Goal: Information Seeking & Learning: Check status

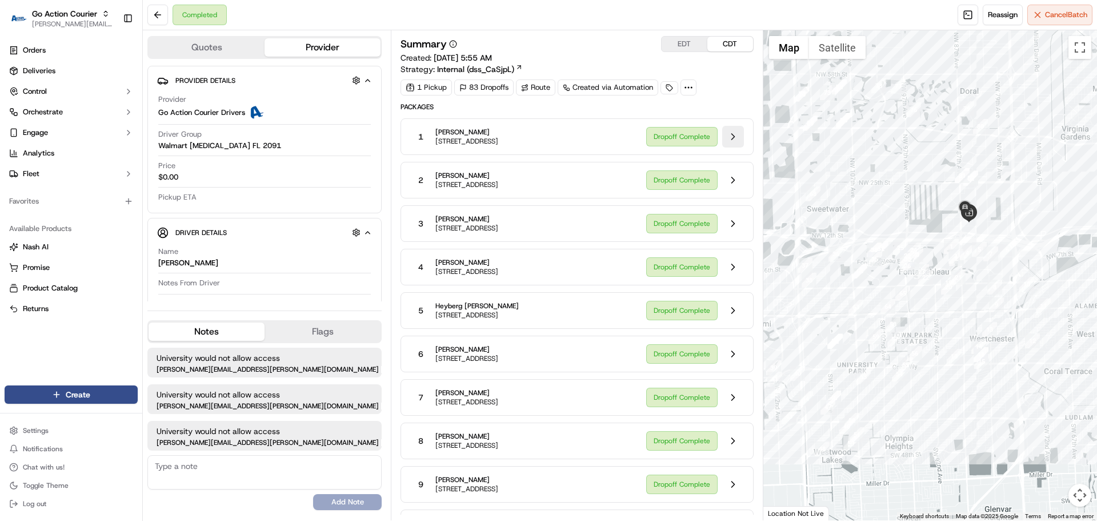
click at [730, 138] on button at bounding box center [733, 137] width 22 height 22
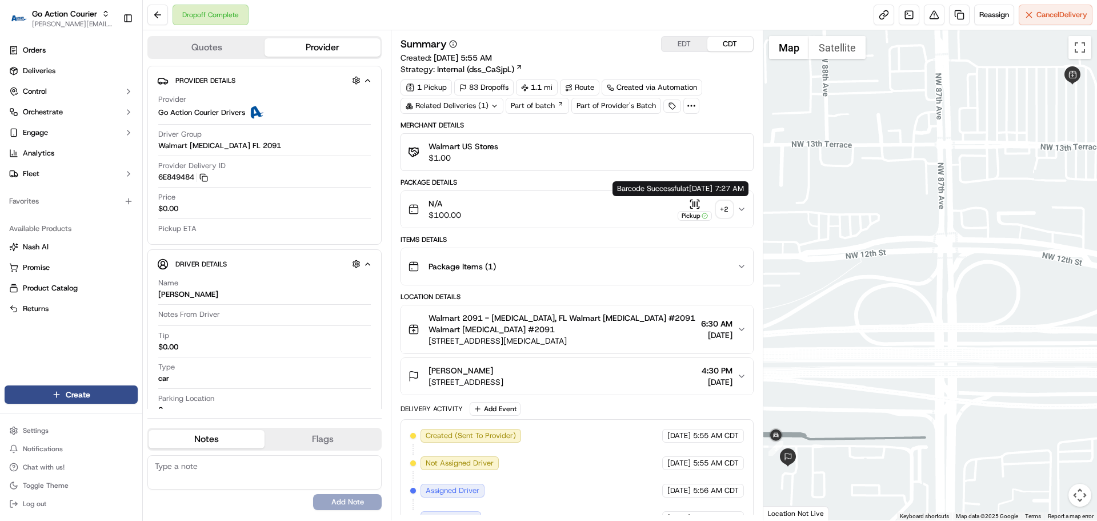
click at [688, 207] on div "Pickup" at bounding box center [695, 209] width 34 height 22
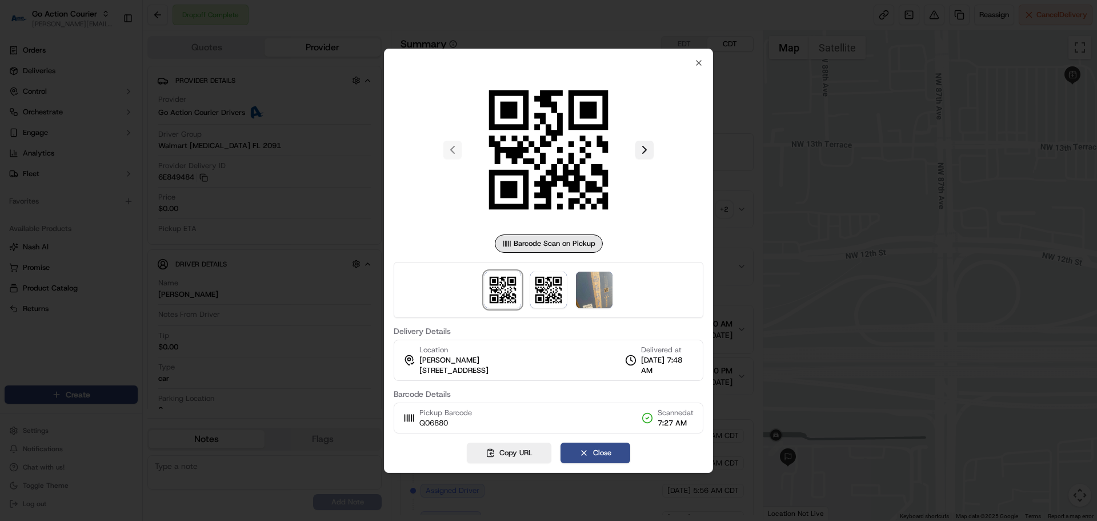
click at [641, 150] on button at bounding box center [644, 150] width 18 height 18
click at [463, 146] on div at bounding box center [549, 149] width 310 height 165
click at [455, 147] on button at bounding box center [452, 150] width 18 height 18
click at [702, 60] on icon "button" at bounding box center [698, 62] width 9 height 9
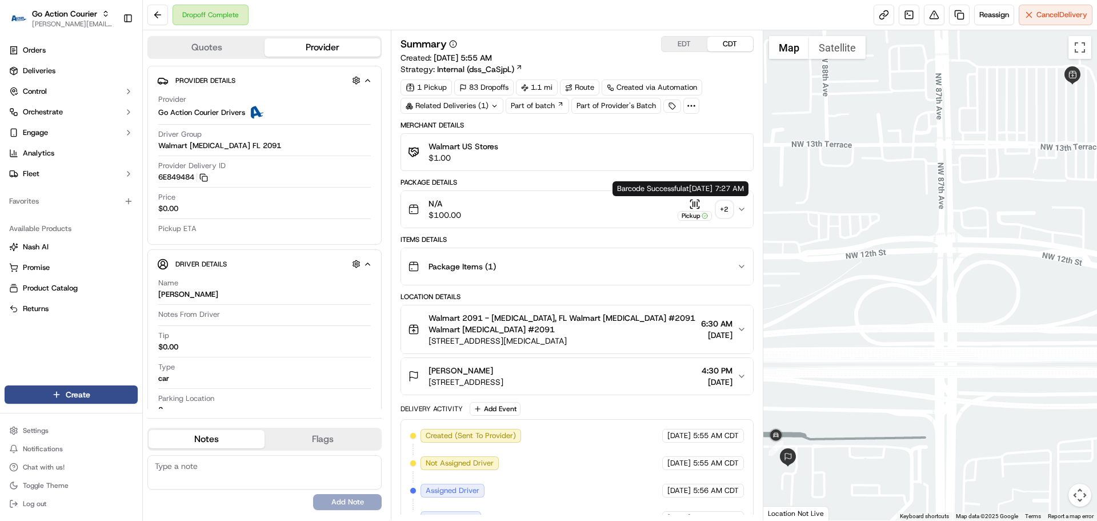
click at [691, 207] on icon "button" at bounding box center [694, 203] width 11 height 11
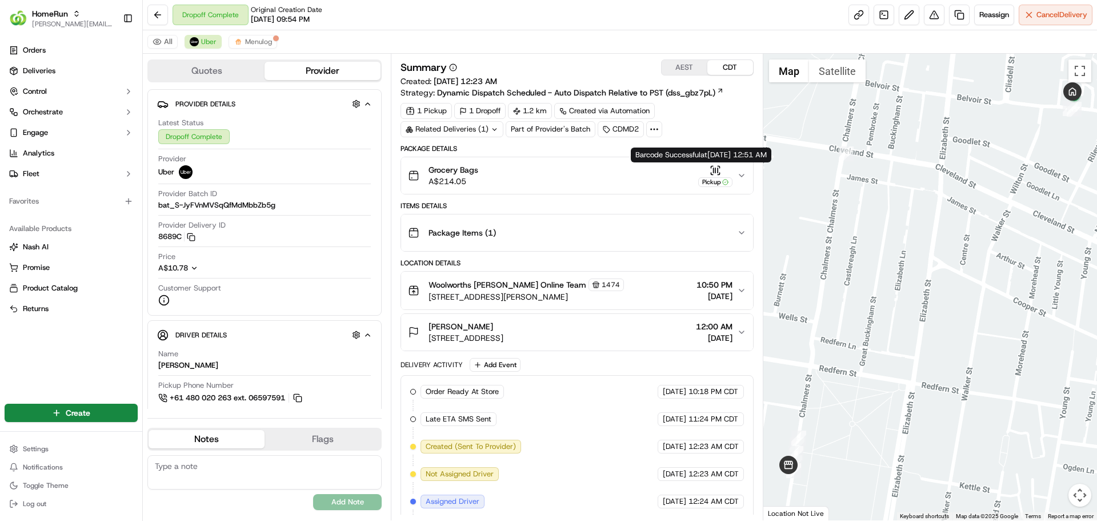
click at [712, 176] on div "Pickup" at bounding box center [715, 176] width 34 height 22
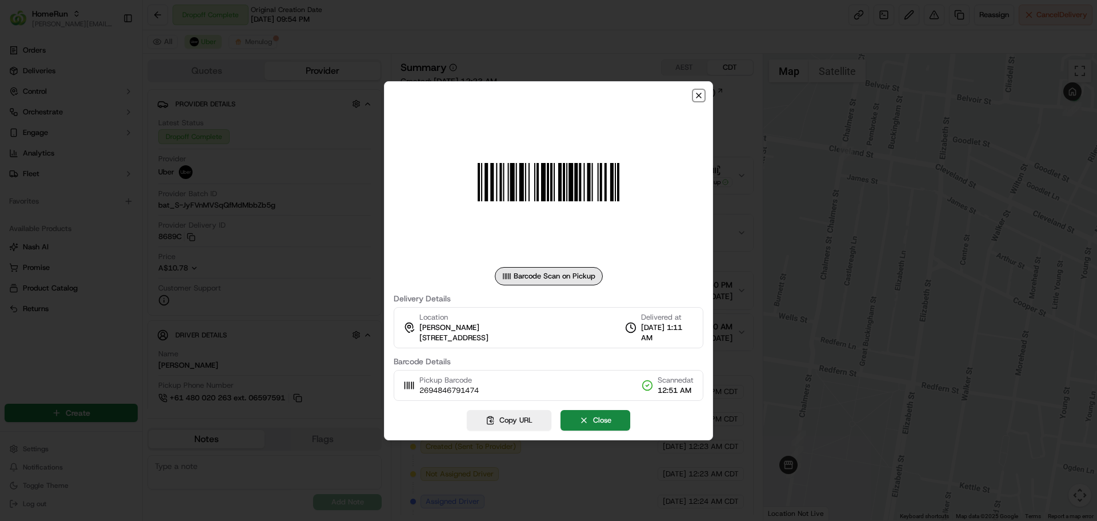
click at [700, 97] on icon "button" at bounding box center [698, 95] width 9 height 9
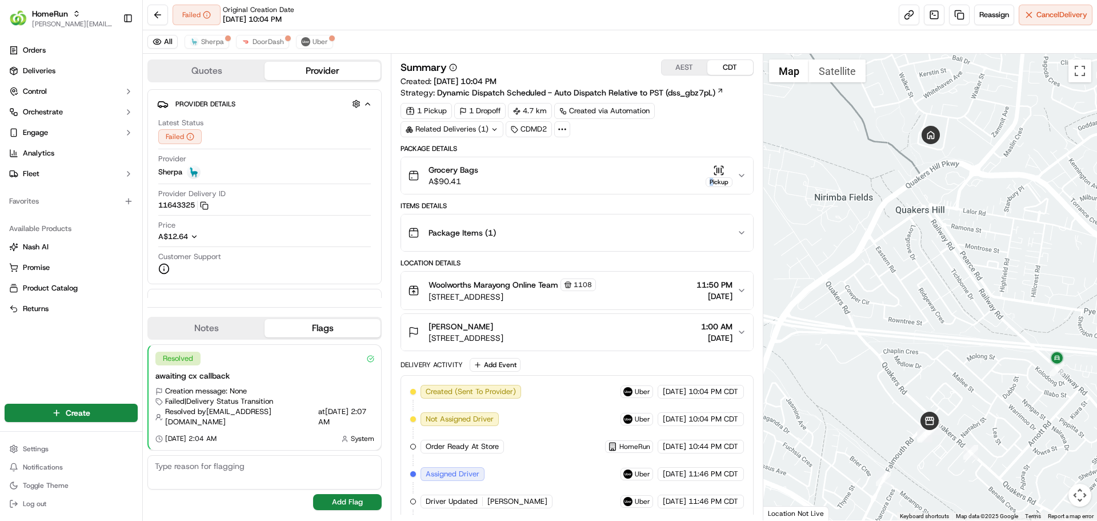
click at [711, 177] on div "Pickup" at bounding box center [719, 182] width 27 height 10
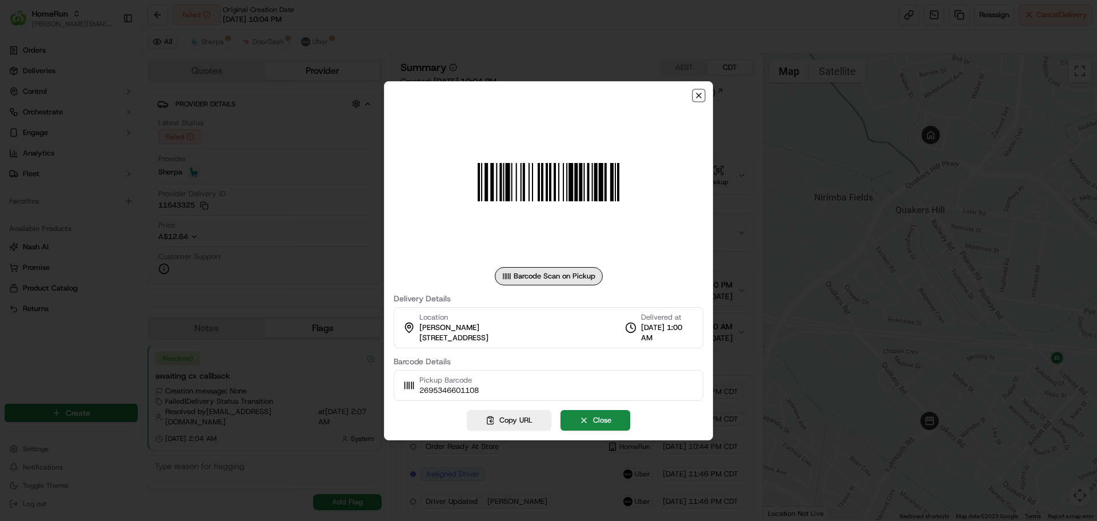
click at [701, 98] on icon "button" at bounding box center [698, 95] width 9 height 9
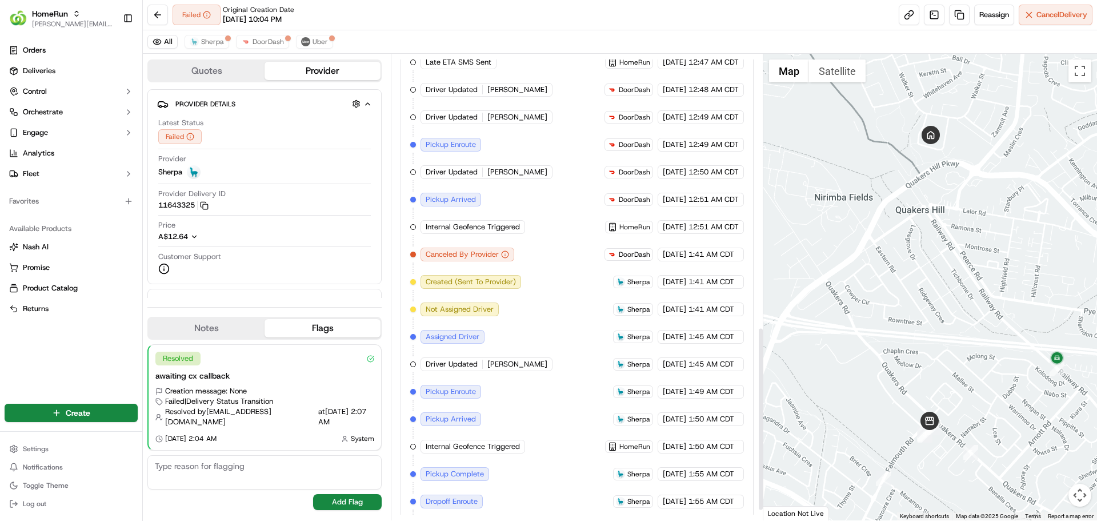
scroll to position [717, 0]
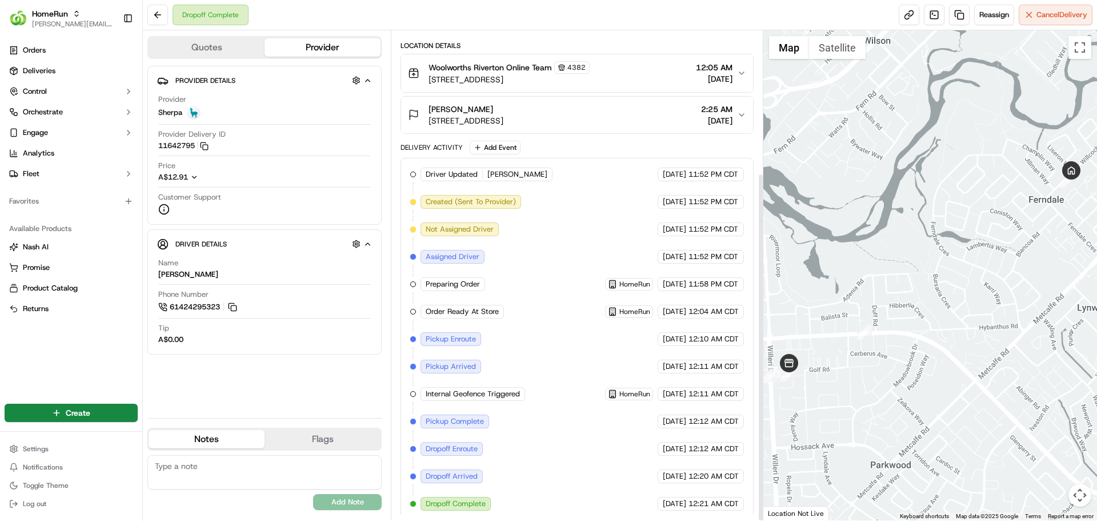
scroll to position [199, 0]
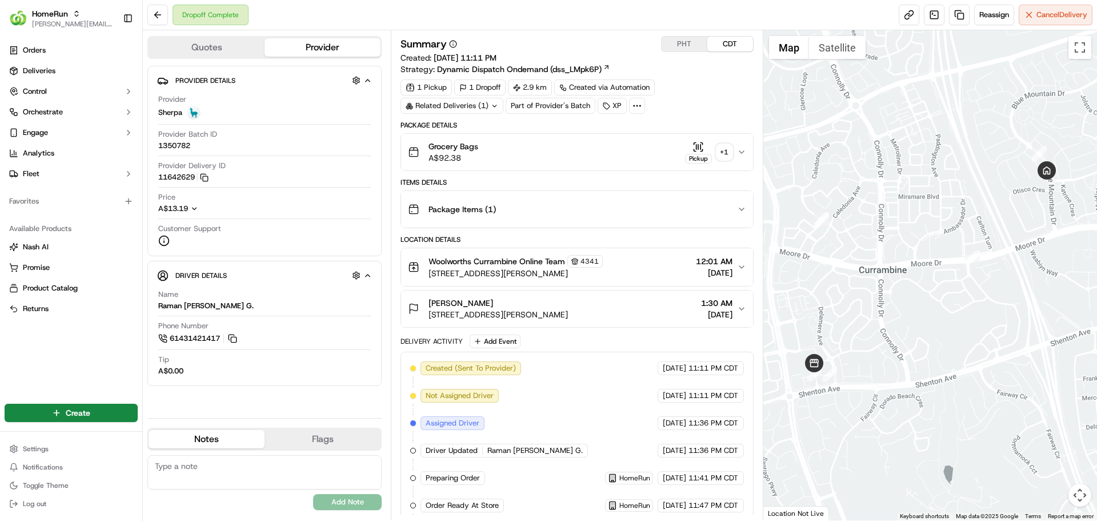
click at [587, 153] on div "Grocery Bags A$92.38 Pickup + 1" at bounding box center [572, 152] width 329 height 23
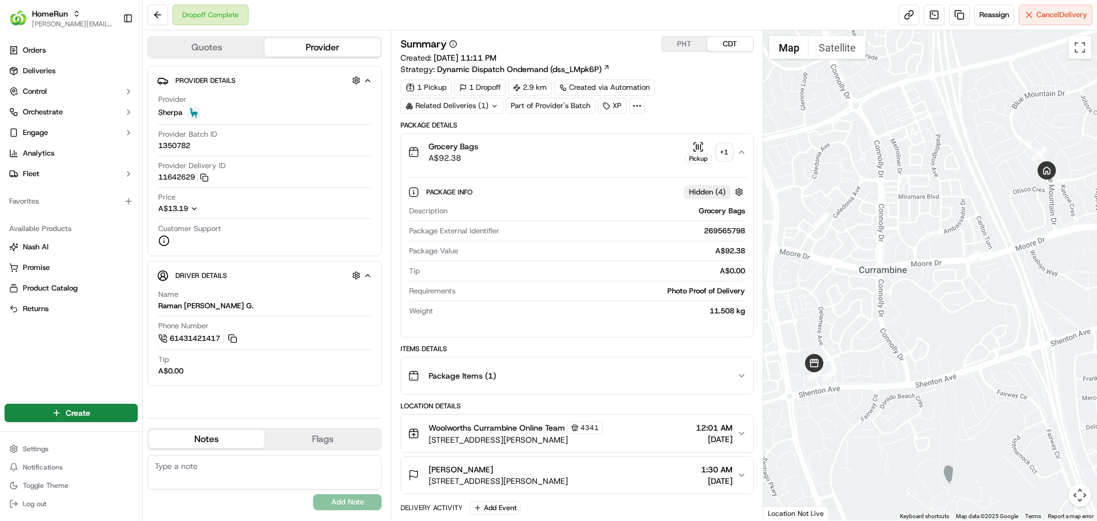
click at [599, 153] on div "Grocery Bags A$92.38 Pickup + 1" at bounding box center [572, 152] width 329 height 23
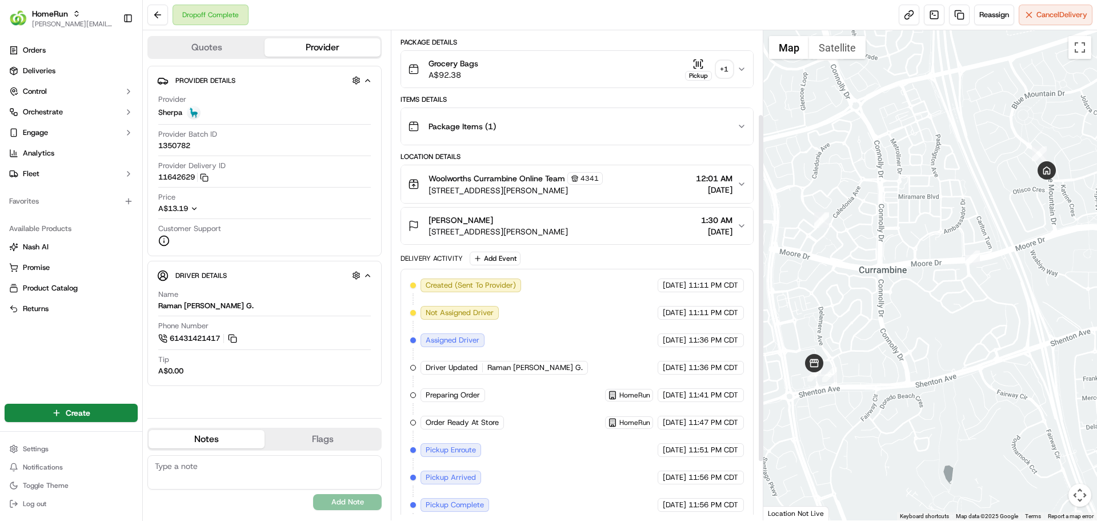
scroll to position [199, 0]
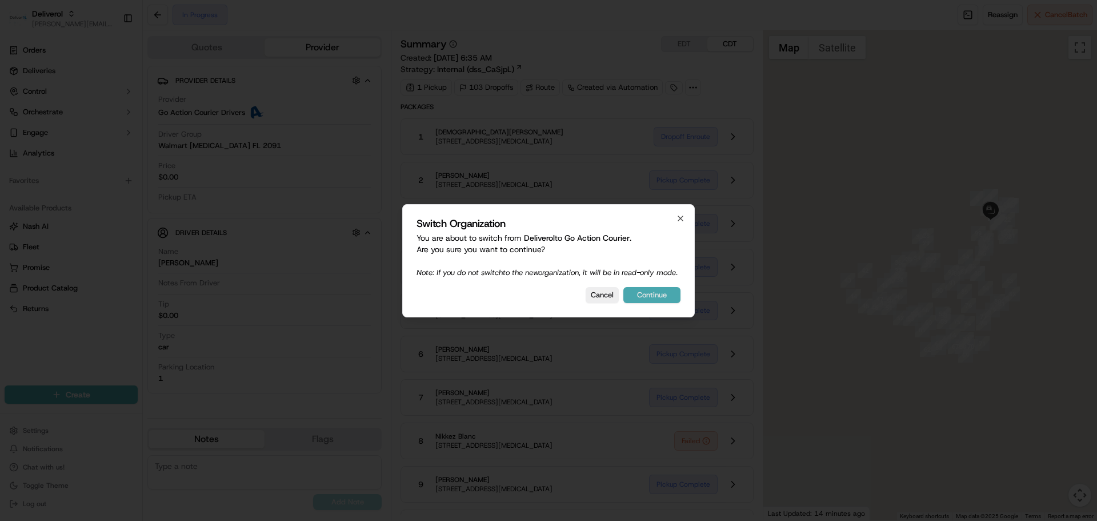
click at [651, 301] on button "Continue" at bounding box center [651, 295] width 57 height 16
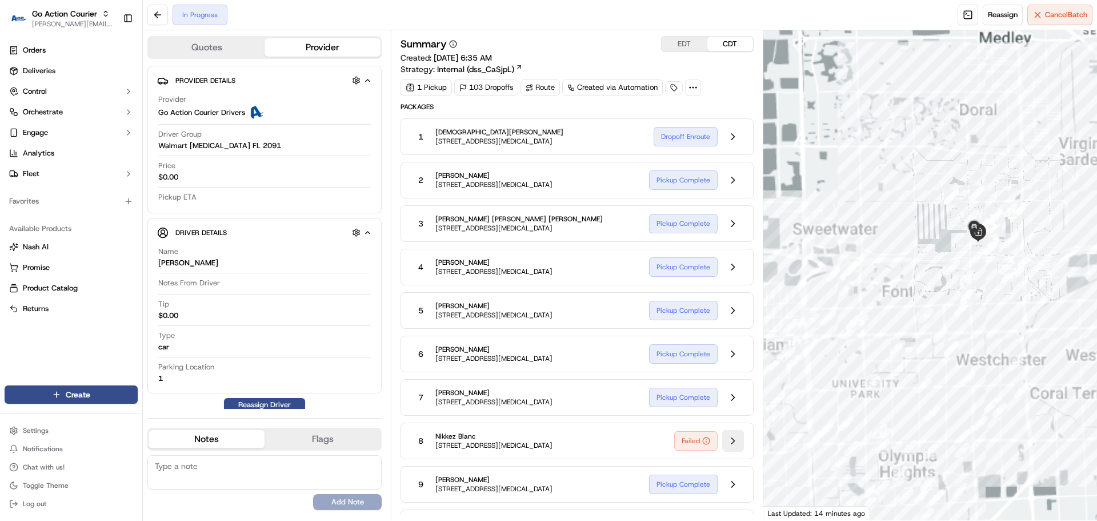
click at [731, 430] on button at bounding box center [733, 441] width 22 height 22
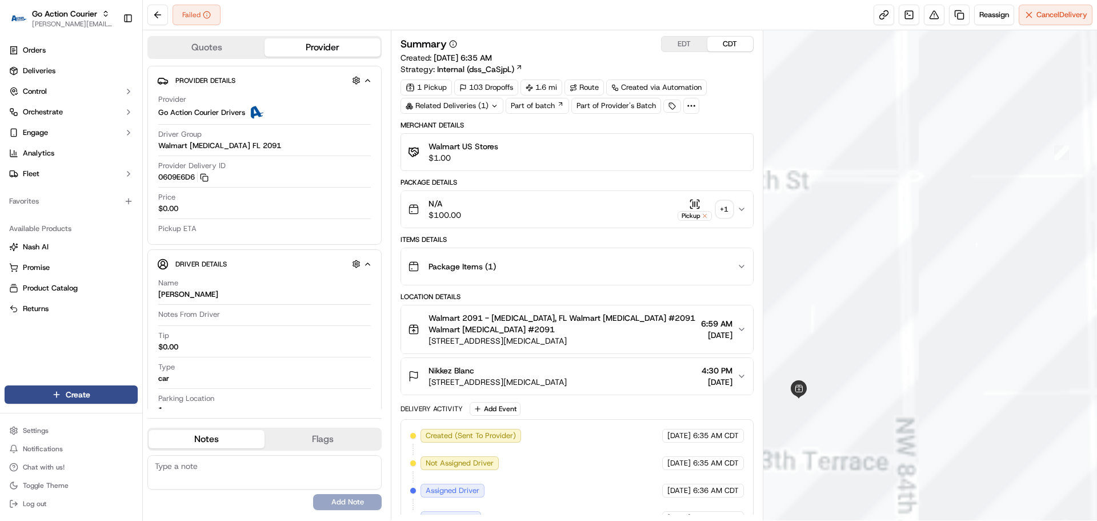
scroll to position [102, 0]
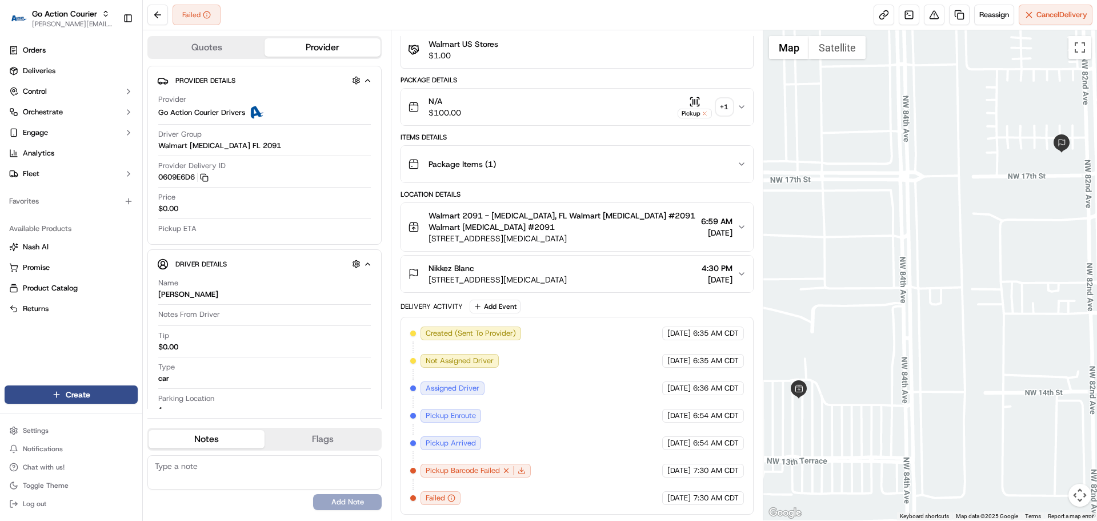
click at [569, 169] on div "Package Items ( 1 )" at bounding box center [572, 164] width 329 height 23
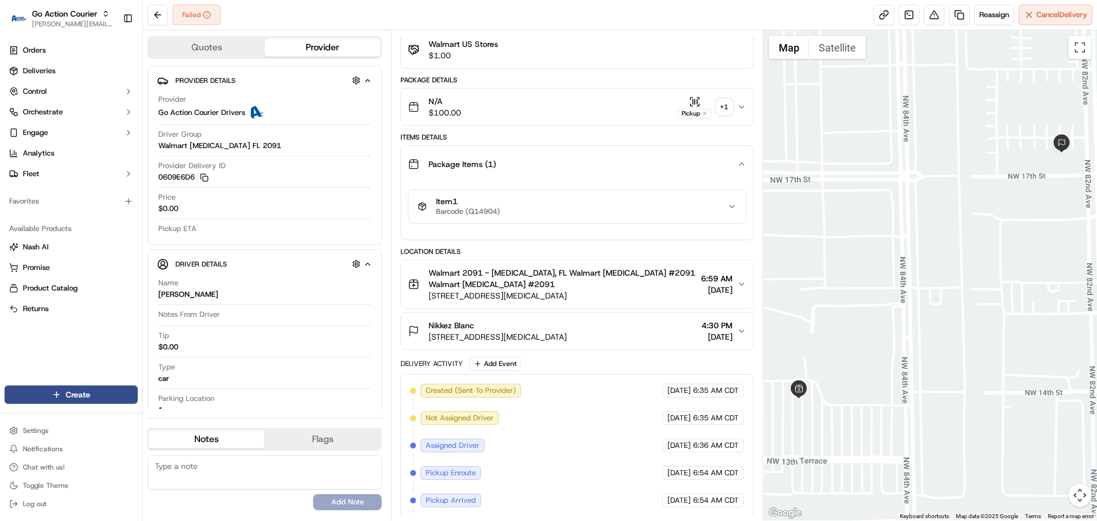
click at [538, 207] on div "Item 1 Barcode (Q14904)" at bounding box center [572, 206] width 309 height 19
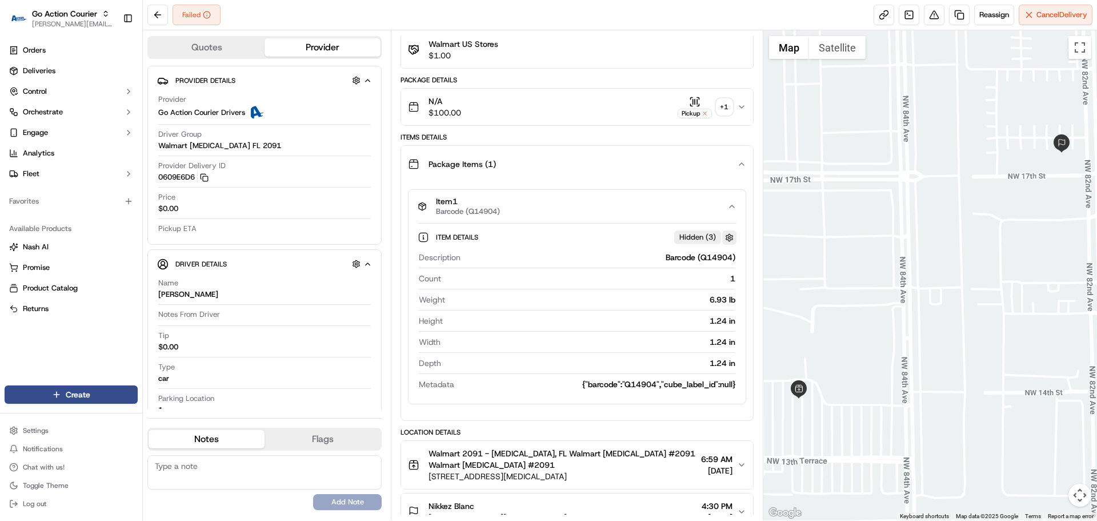
click at [729, 238] on button "button" at bounding box center [729, 237] width 14 height 14
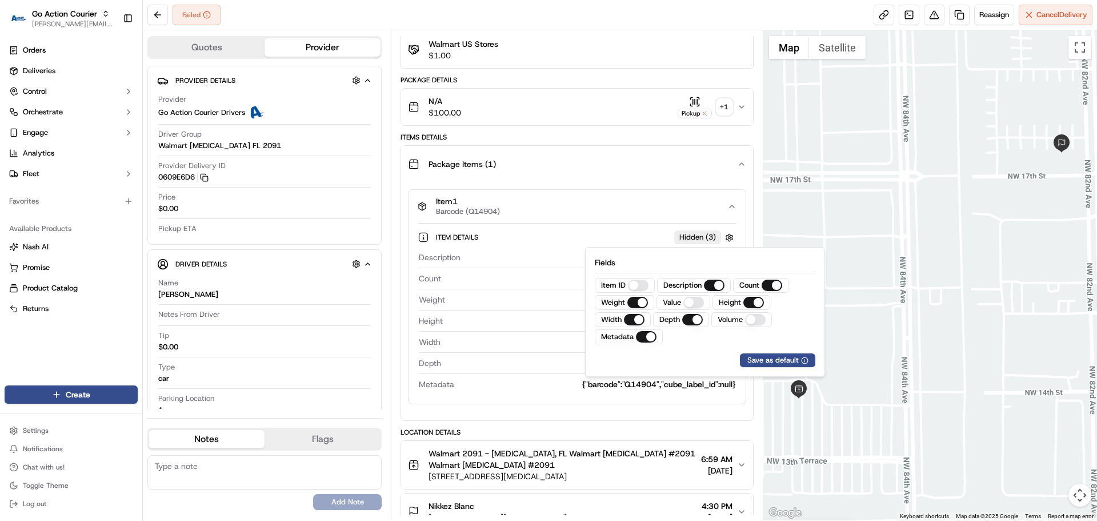
click at [549, 169] on div "Package Items ( 1 )" at bounding box center [572, 164] width 329 height 23
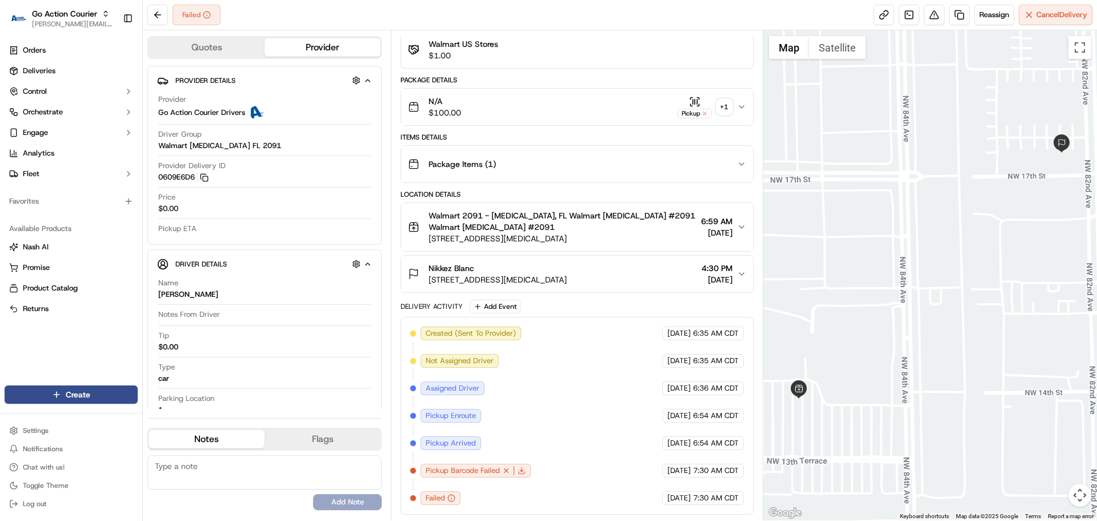
click at [549, 169] on div "Package Items ( 1 )" at bounding box center [572, 164] width 329 height 23
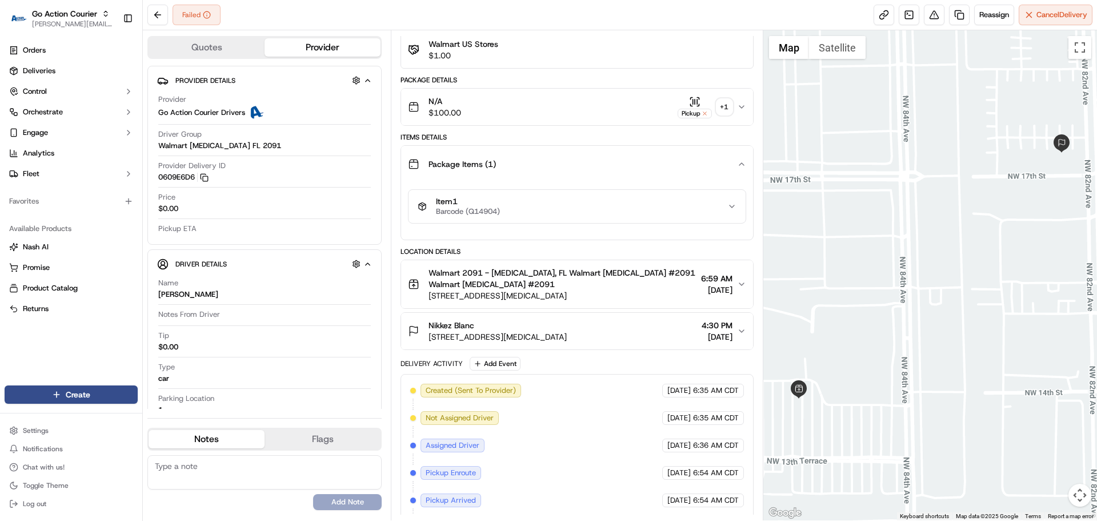
click at [557, 100] on div "N/A $100.00 Pickup + 1" at bounding box center [572, 106] width 329 height 23
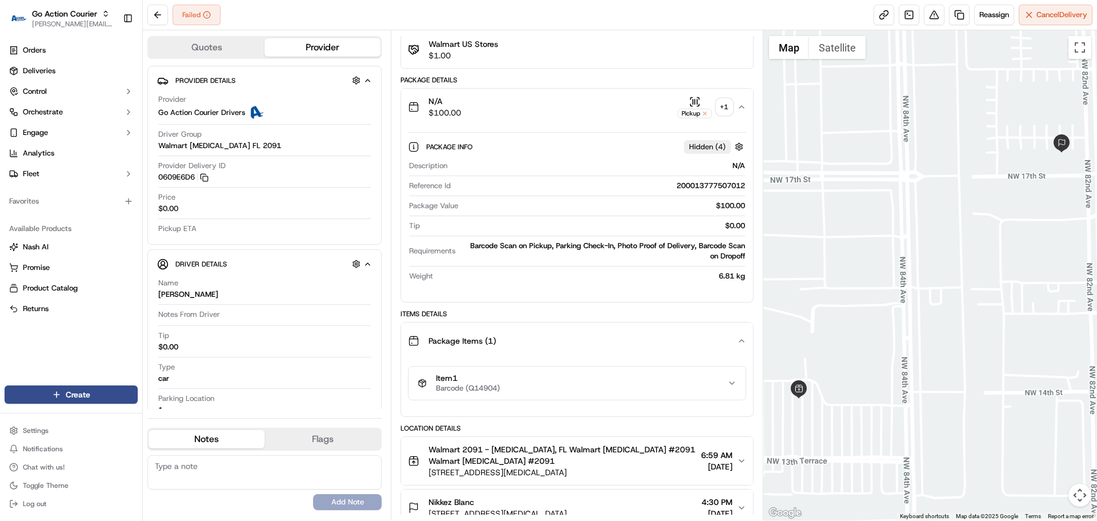
click at [565, 387] on div "Item 1 Barcode (Q14904)" at bounding box center [572, 382] width 309 height 19
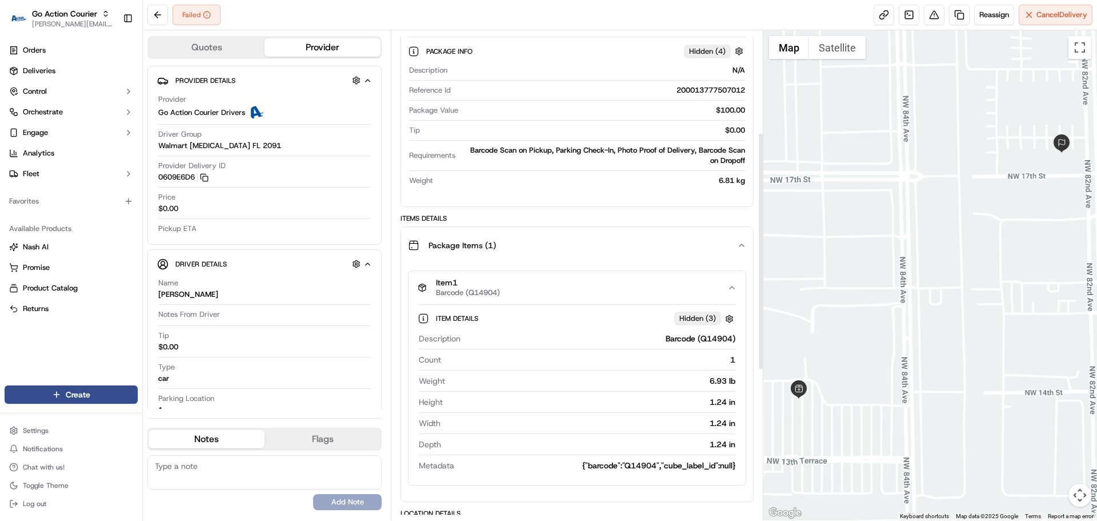
scroll to position [217, 0]
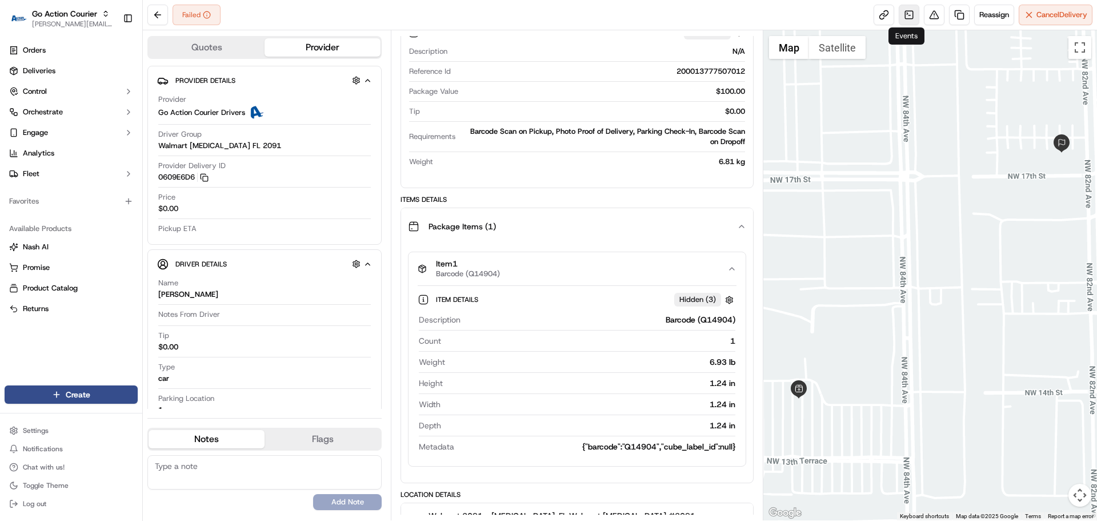
click at [905, 16] on link at bounding box center [909, 15] width 21 height 21
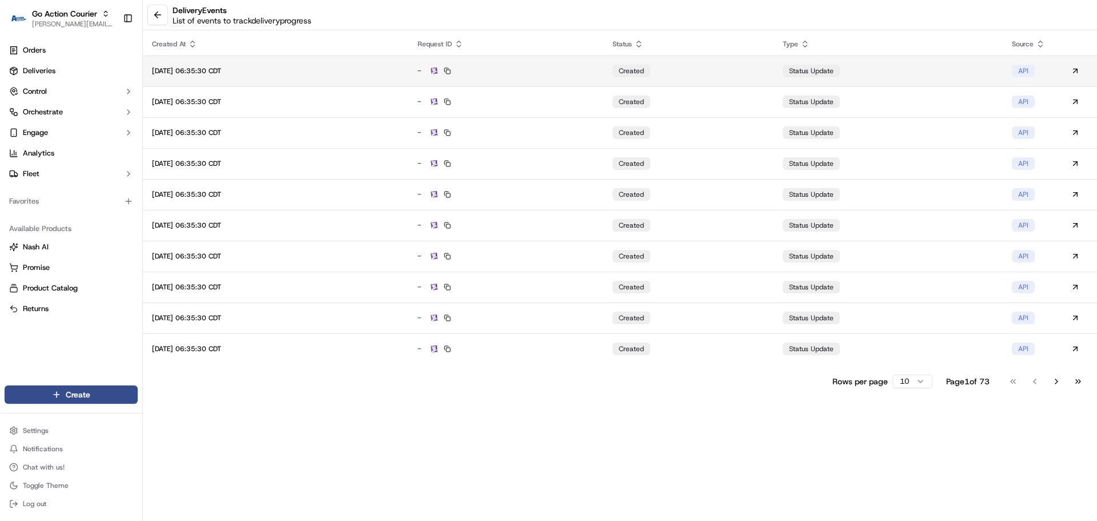
click at [580, 69] on div "-" at bounding box center [506, 71] width 177 height 10
click at [564, 112] on td "-" at bounding box center [506, 101] width 195 height 31
click at [1055, 382] on button "Go to next page" at bounding box center [1056, 381] width 19 height 16
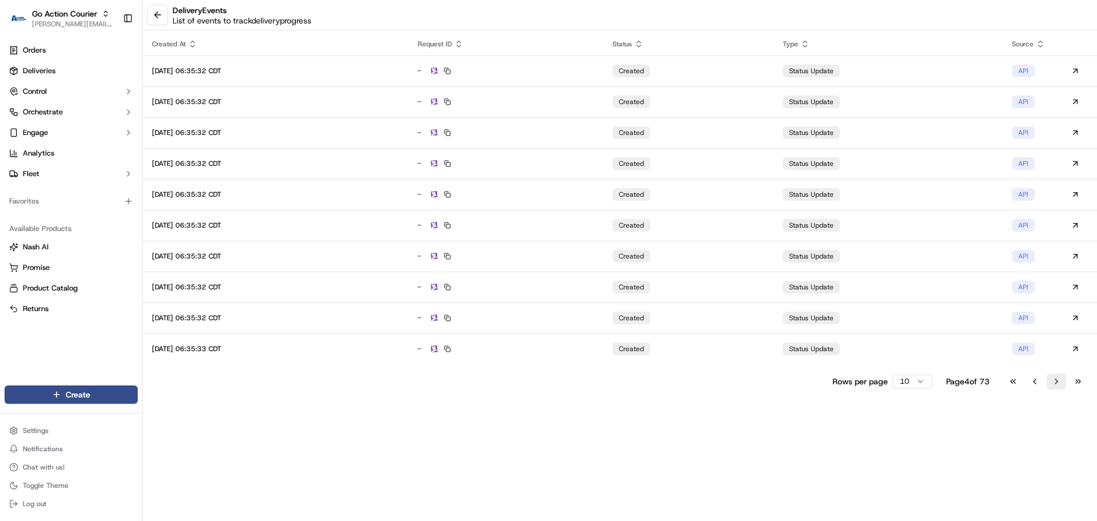
click at [1055, 382] on button "Go to next page" at bounding box center [1056, 381] width 19 height 16
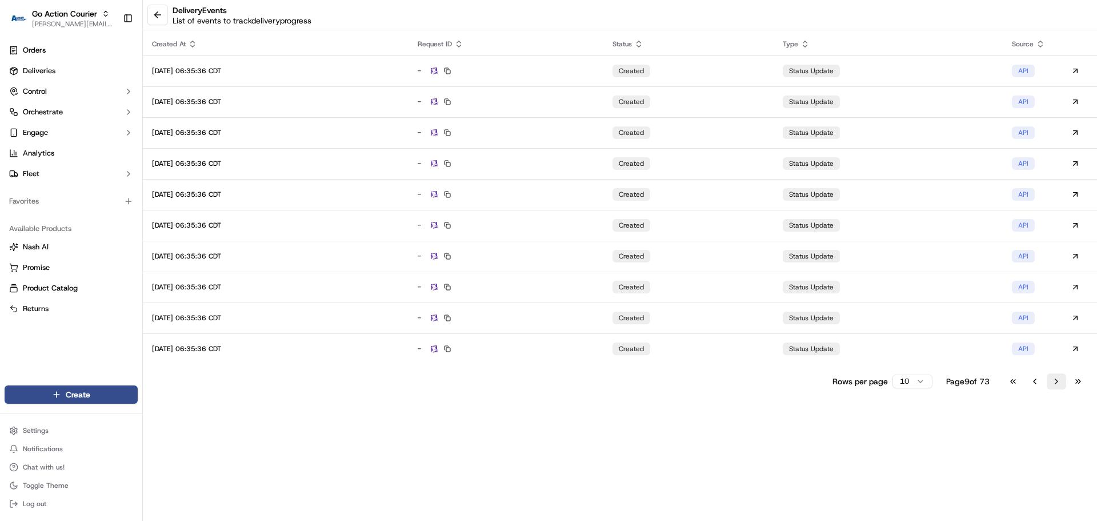
click at [1055, 382] on button "Go to next page" at bounding box center [1056, 381] width 19 height 16
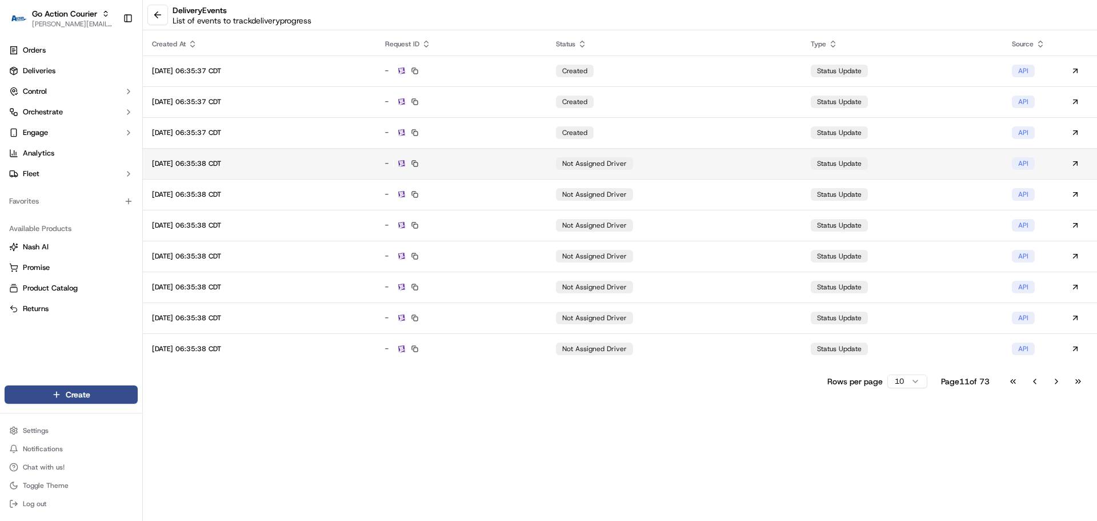
click at [538, 165] on div "-" at bounding box center [461, 163] width 153 height 10
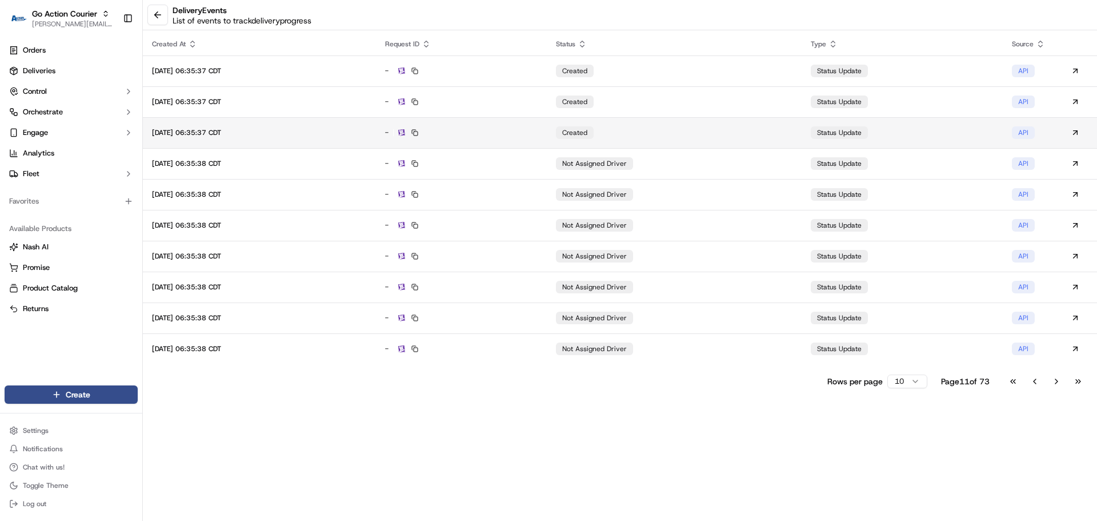
click at [524, 126] on td "-" at bounding box center [461, 132] width 171 height 31
click at [1053, 386] on button "Go to next page" at bounding box center [1056, 381] width 19 height 16
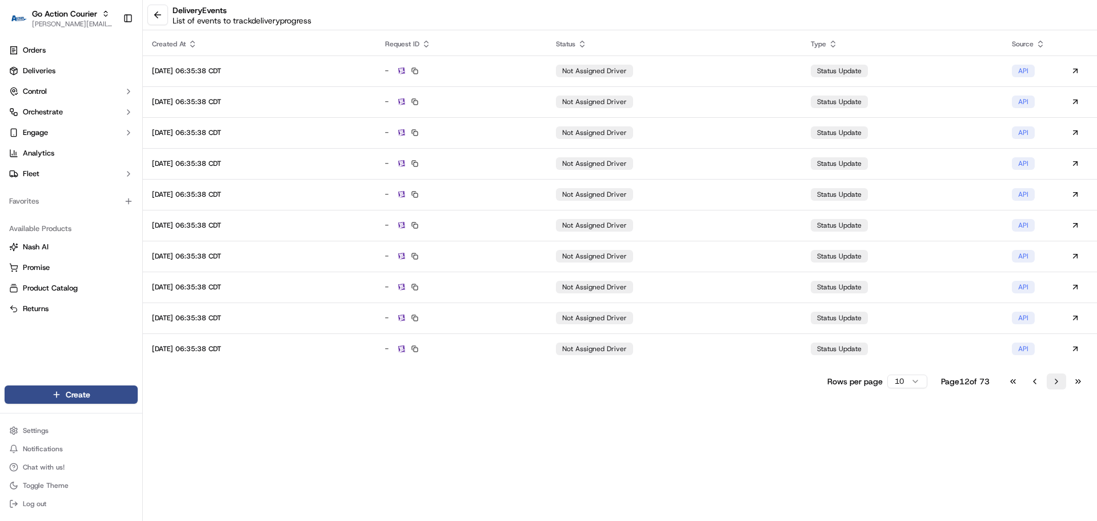
click at [1053, 386] on button "Go to next page" at bounding box center [1056, 381] width 19 height 16
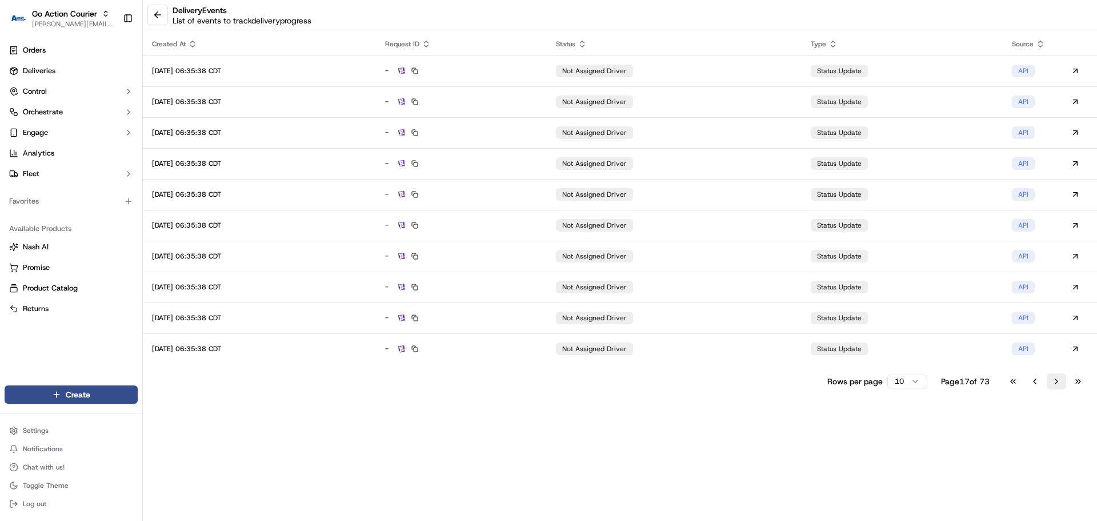
click at [1053, 386] on button "Go to next page" at bounding box center [1056, 381] width 19 height 16
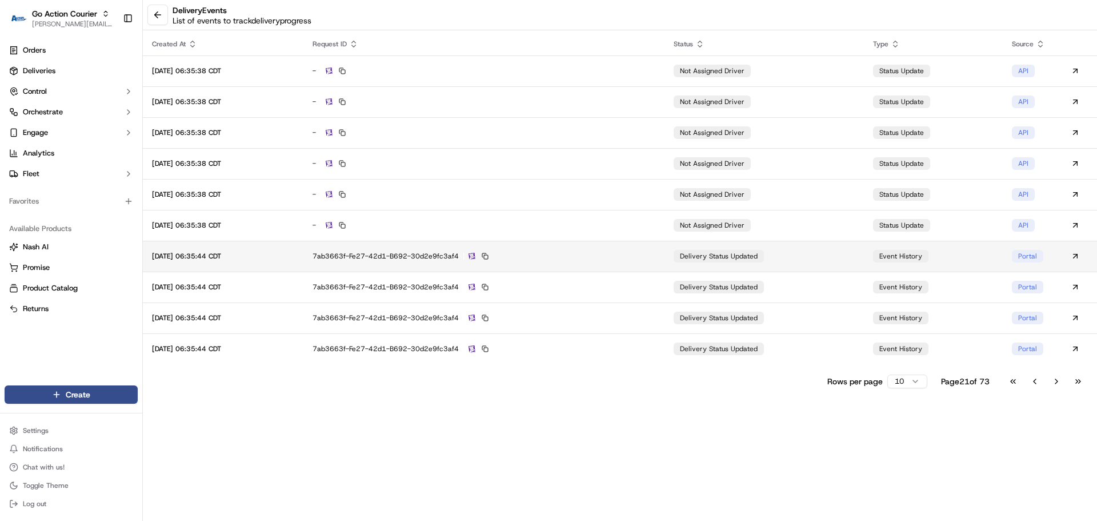
click at [579, 258] on div "7ab3663f-fe27-42d1-b692-30d2e9fc3af4" at bounding box center [484, 256] width 342 height 10
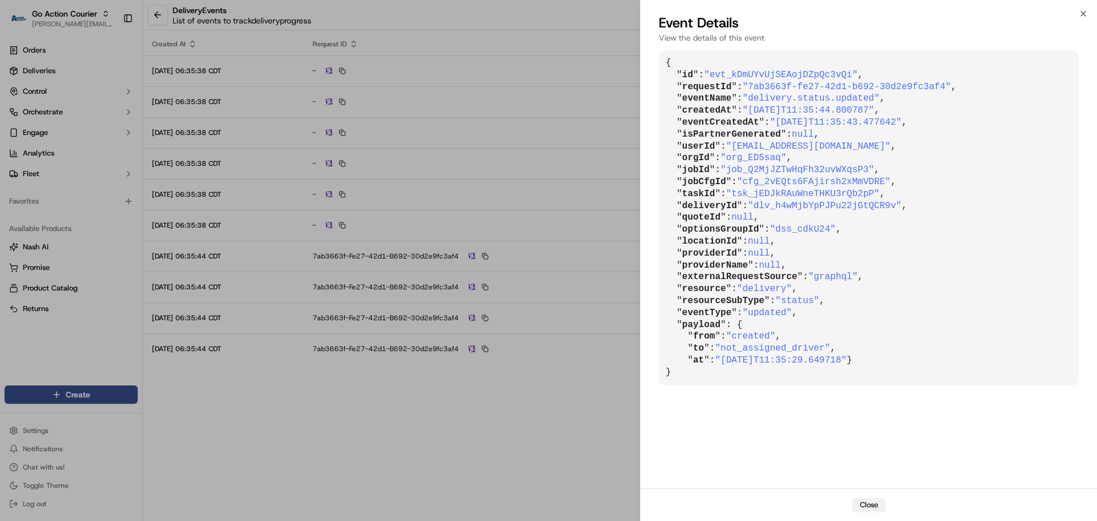
click at [866, 502] on button "Close" at bounding box center [869, 505] width 33 height 14
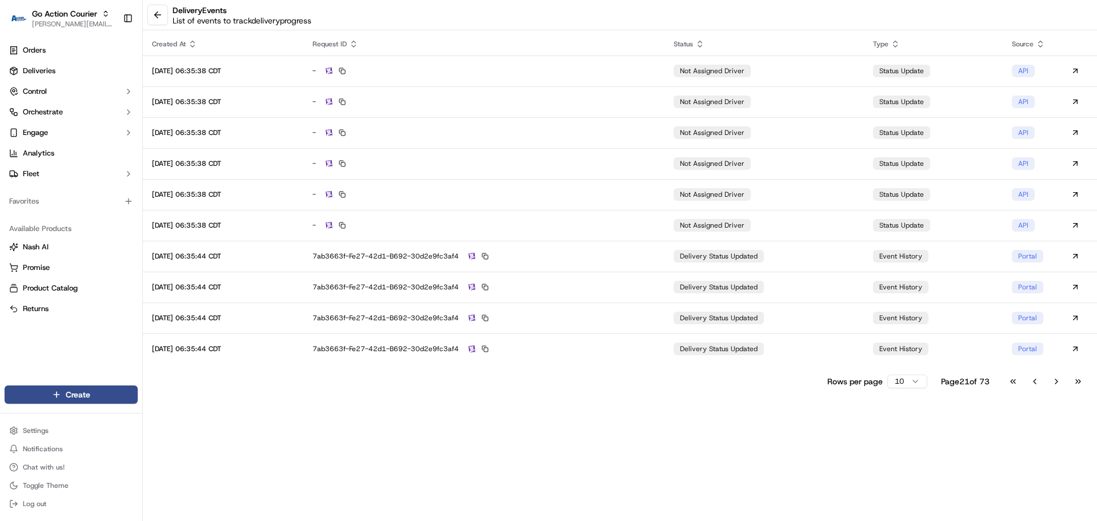
click at [1003, 382] on div "Rows per page 10 Page 21 of 73 Go to first page Go to previous page Go to next …" at bounding box center [957, 381] width 261 height 16
click at [1012, 381] on button "Go to first page" at bounding box center [1012, 381] width 19 height 16
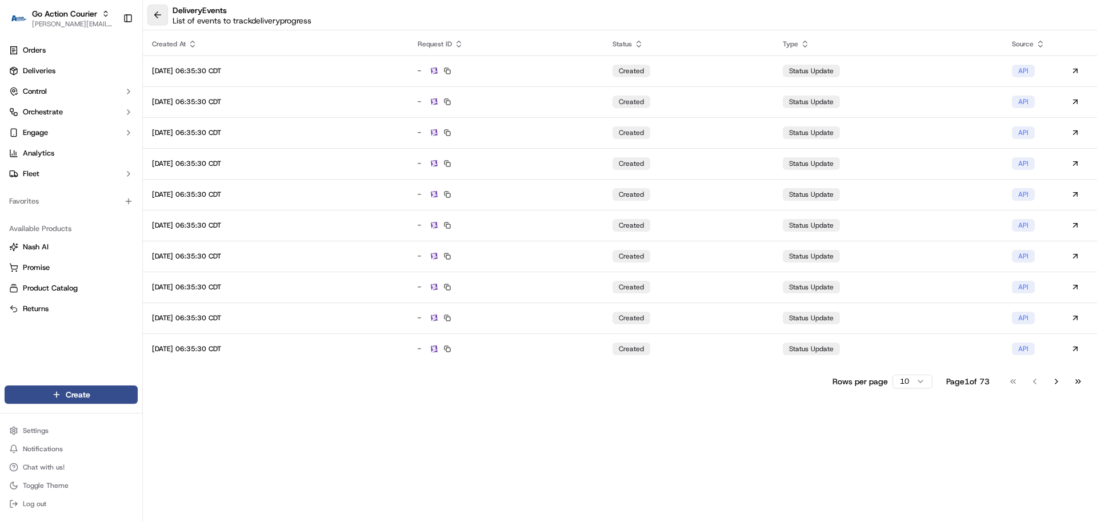
click at [158, 13] on button at bounding box center [157, 15] width 21 height 21
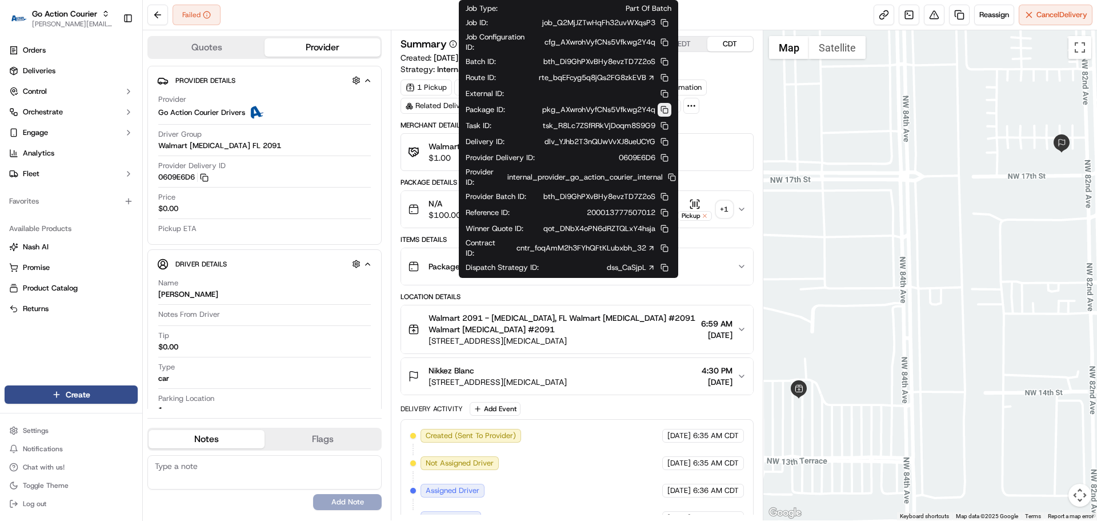
click at [665, 109] on button at bounding box center [665, 110] width 14 height 14
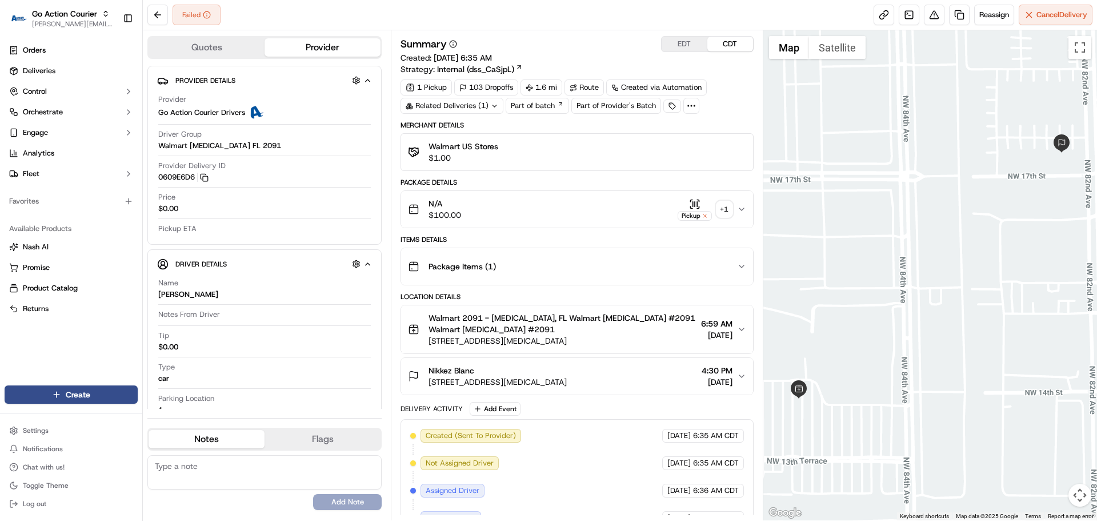
click at [604, 158] on div "Walmart US Stores $1.00" at bounding box center [577, 152] width 338 height 23
click at [604, 193] on button "N/A $100.00 Pickup + 1" at bounding box center [576, 209] width 351 height 37
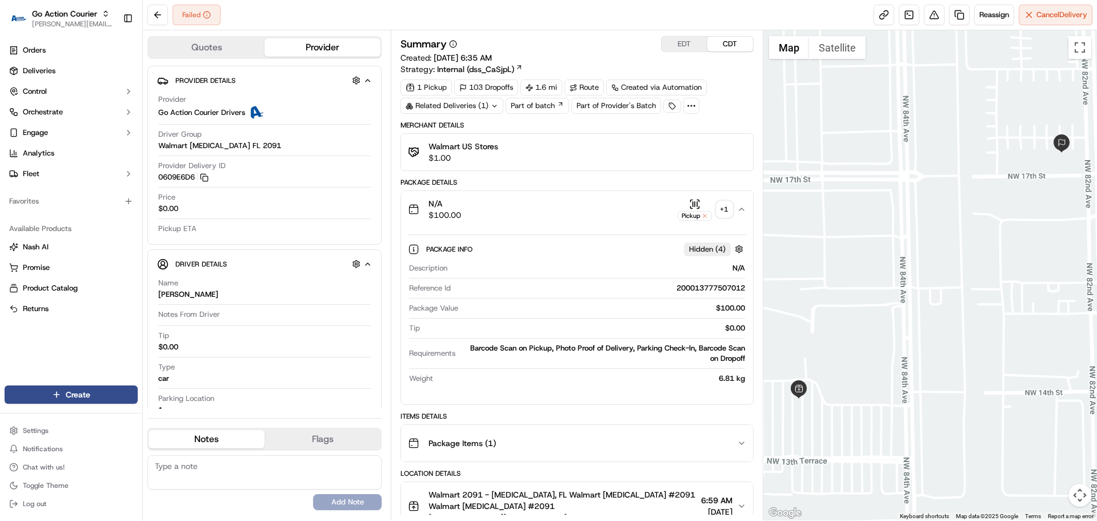
click at [696, 290] on div "200013777507012" at bounding box center [599, 288] width 289 height 10
click at [694, 290] on div "200013777507012" at bounding box center [599, 288] width 289 height 10
copy div "200013777507012"
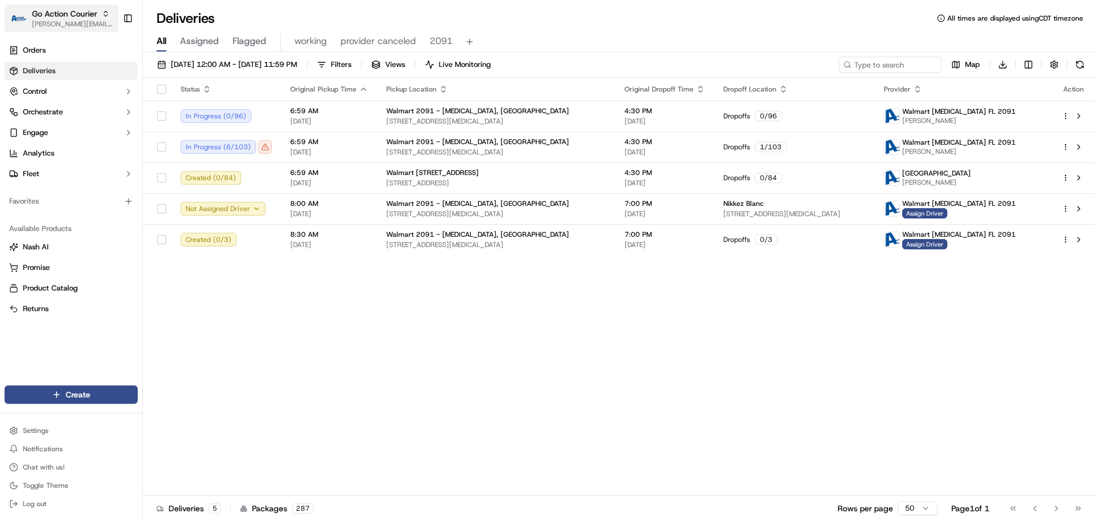
click at [74, 25] on span "[PERSON_NAME][EMAIL_ADDRESS][DOMAIN_NAME]" at bounding box center [73, 23] width 82 height 9
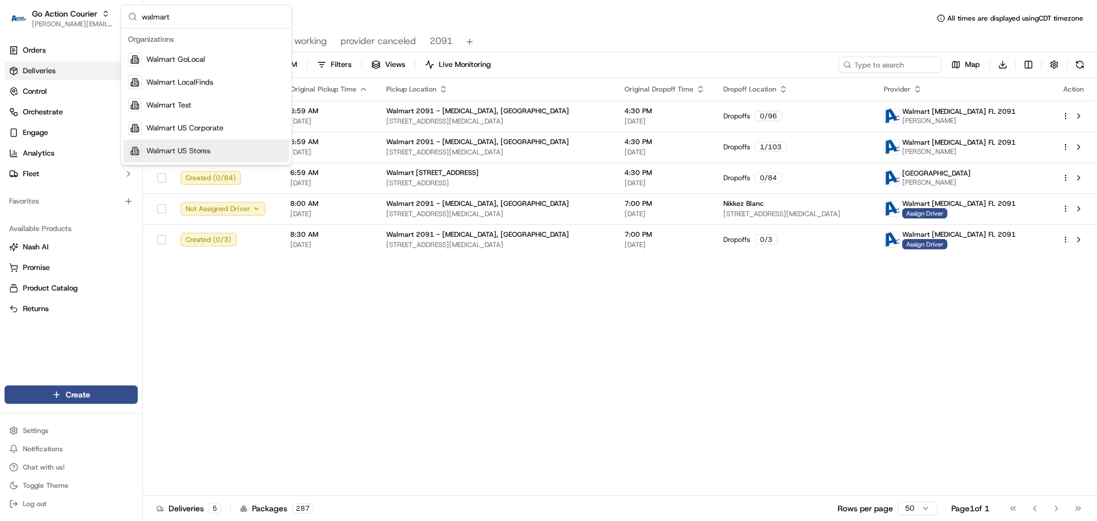
type input "walmart"
click at [161, 154] on span "Walmart US Stores" at bounding box center [178, 151] width 64 height 10
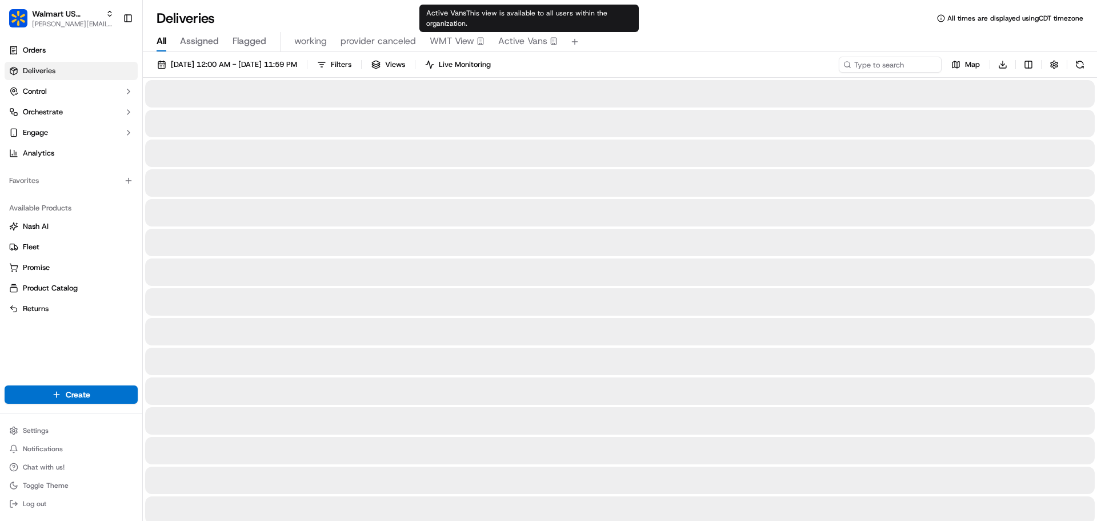
click at [522, 43] on span "Active Vans" at bounding box center [522, 41] width 49 height 14
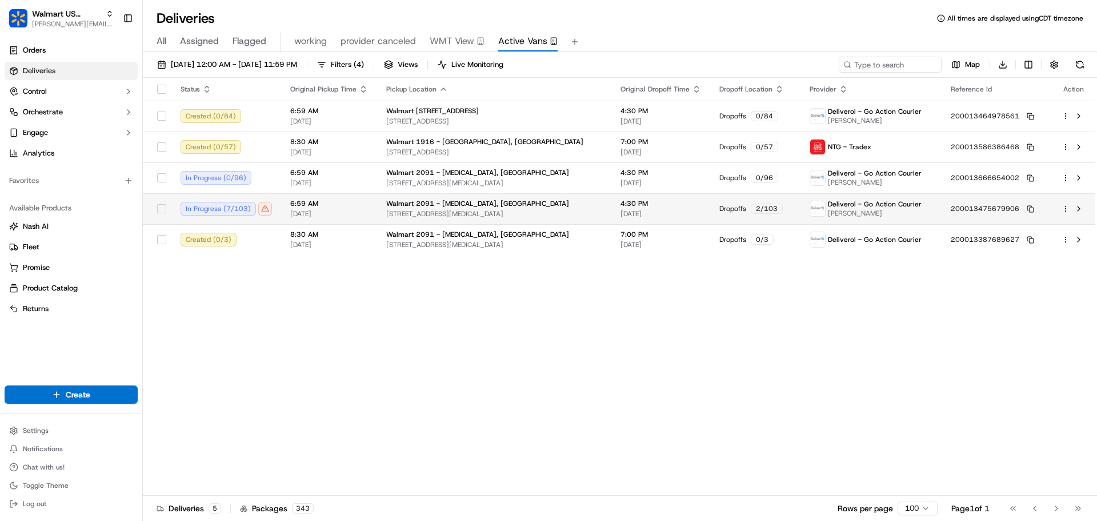
click at [1066, 209] on html "Walmart US Stores jeff@usenash.com Toggle Sidebar Orders Deliveries Control Orc…" at bounding box center [548, 260] width 1097 height 521
click at [1025, 245] on span "Delivery Details" at bounding box center [1015, 244] width 51 height 9
click at [154, 39] on html "Walmart US Stores jeff@usenash.com Toggle Sidebar Orders Deliveries Control Orc…" at bounding box center [548, 260] width 1097 height 521
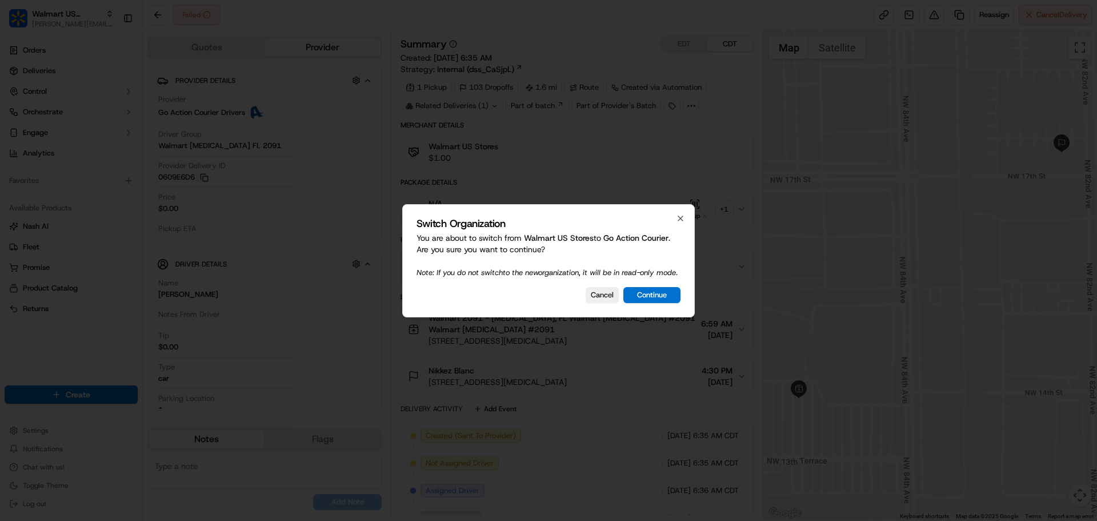
click at [654, 293] on button "Continue" at bounding box center [651, 295] width 57 height 16
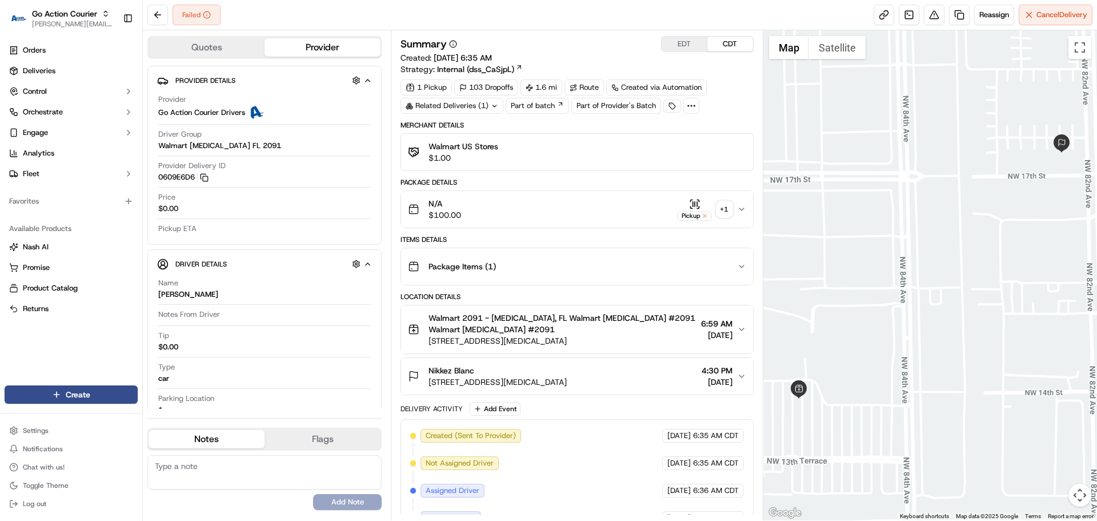
click at [637, 261] on div "Package Items ( 1 )" at bounding box center [572, 266] width 329 height 23
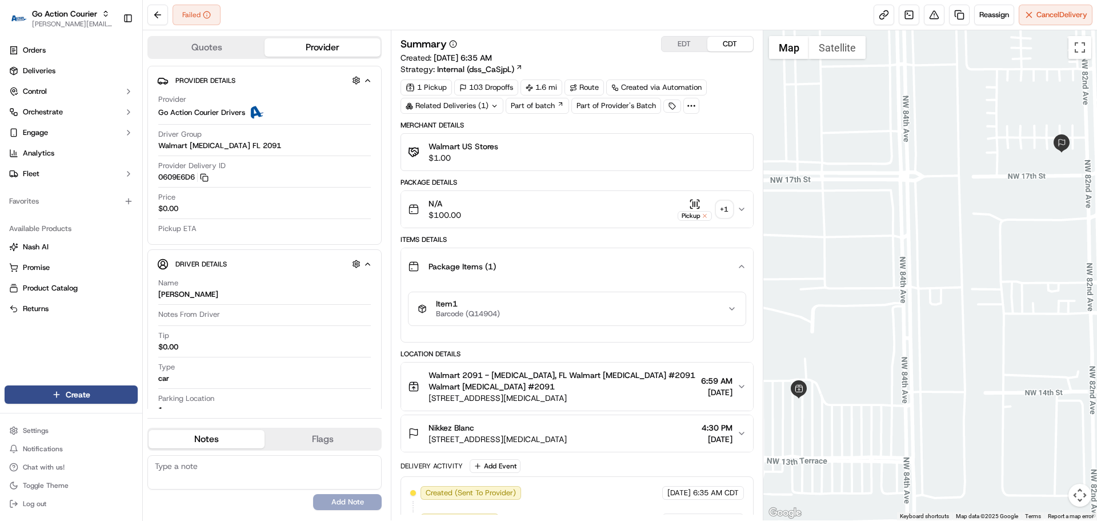
click at [686, 301] on div "Item 1 Barcode (Q14904)" at bounding box center [572, 308] width 309 height 19
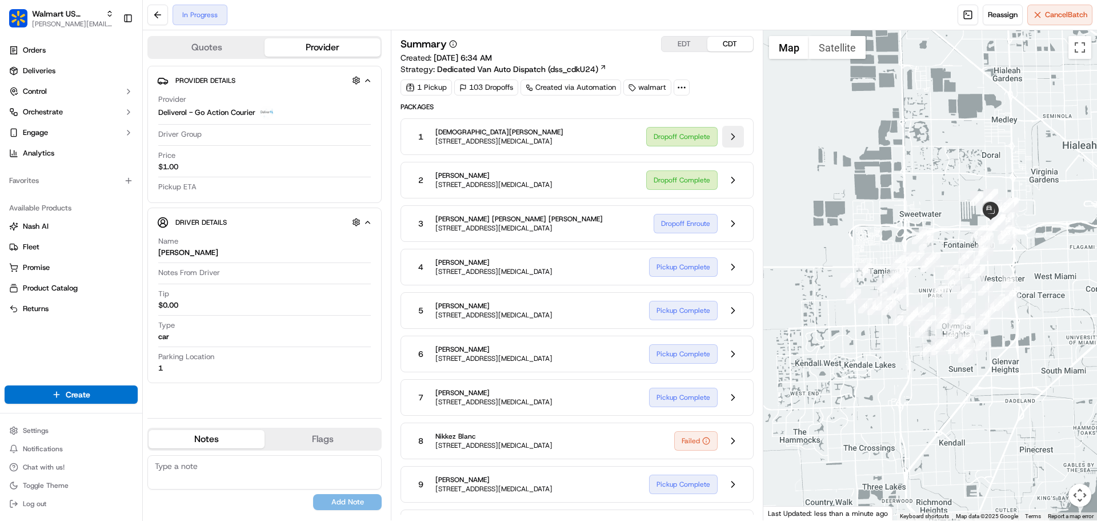
click at [731, 142] on button at bounding box center [733, 137] width 22 height 22
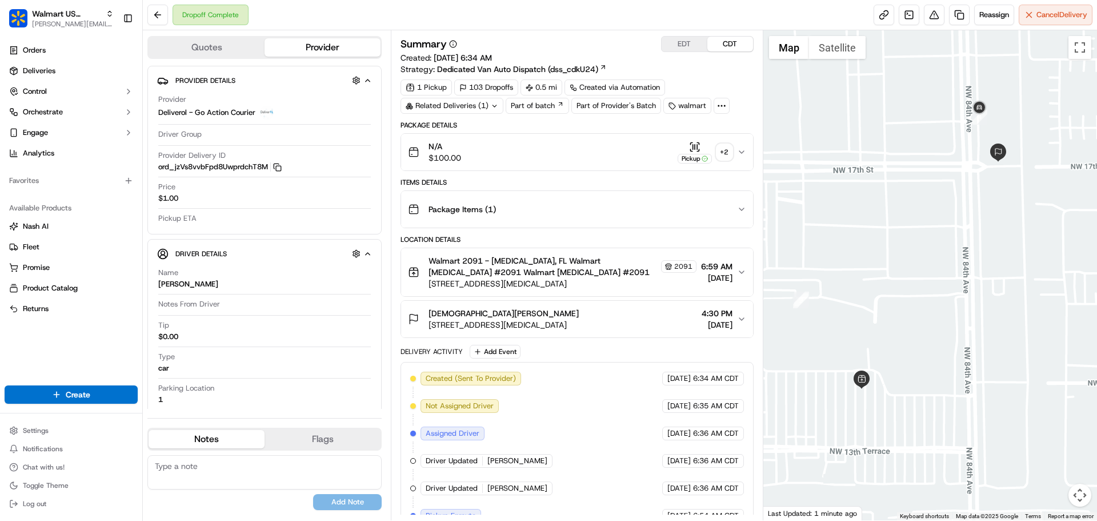
click at [562, 210] on div "Package Items ( 1 )" at bounding box center [572, 209] width 329 height 23
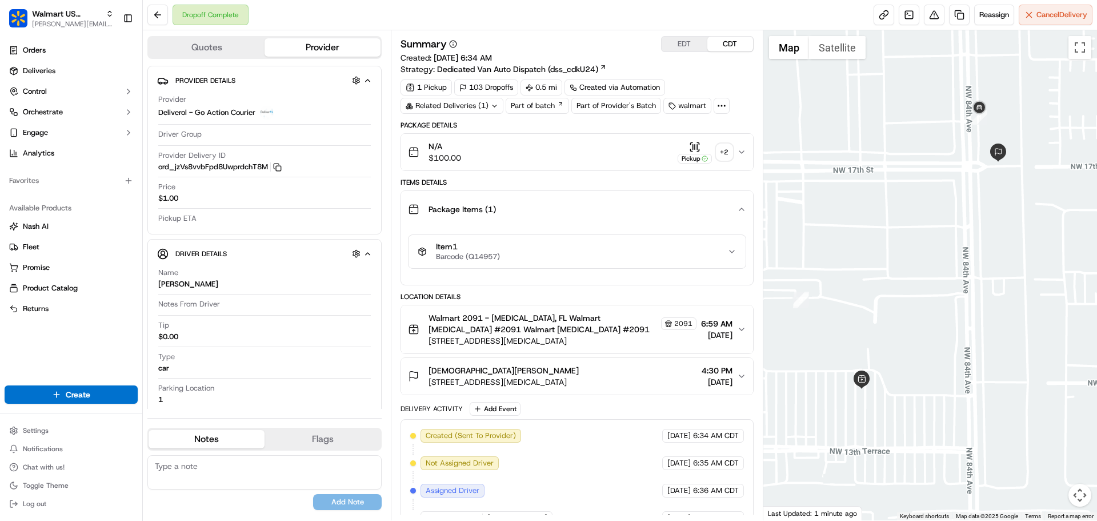
click at [557, 240] on button "Item 1 Barcode (Q14957)" at bounding box center [577, 251] width 337 height 33
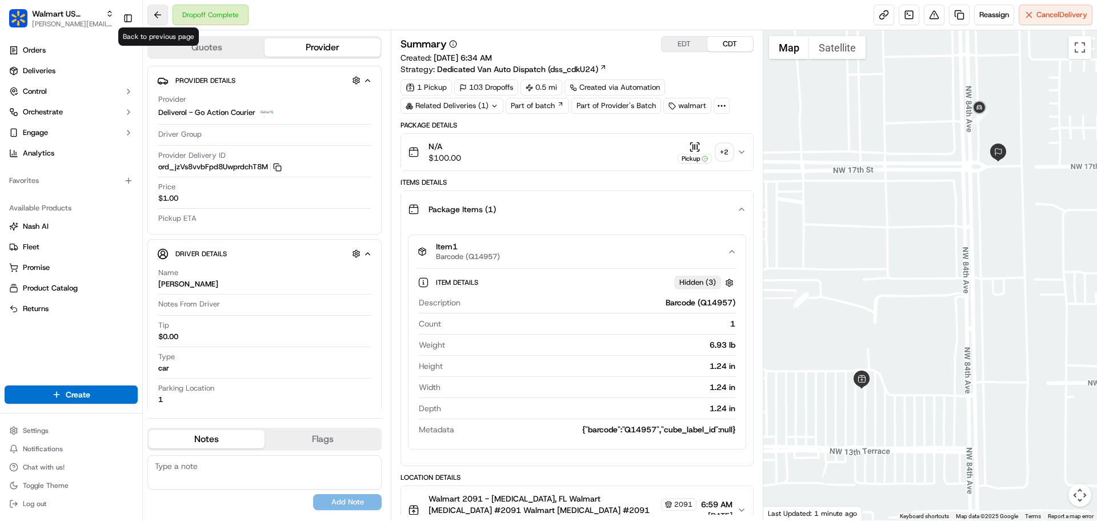
click at [156, 17] on button at bounding box center [157, 15] width 21 height 21
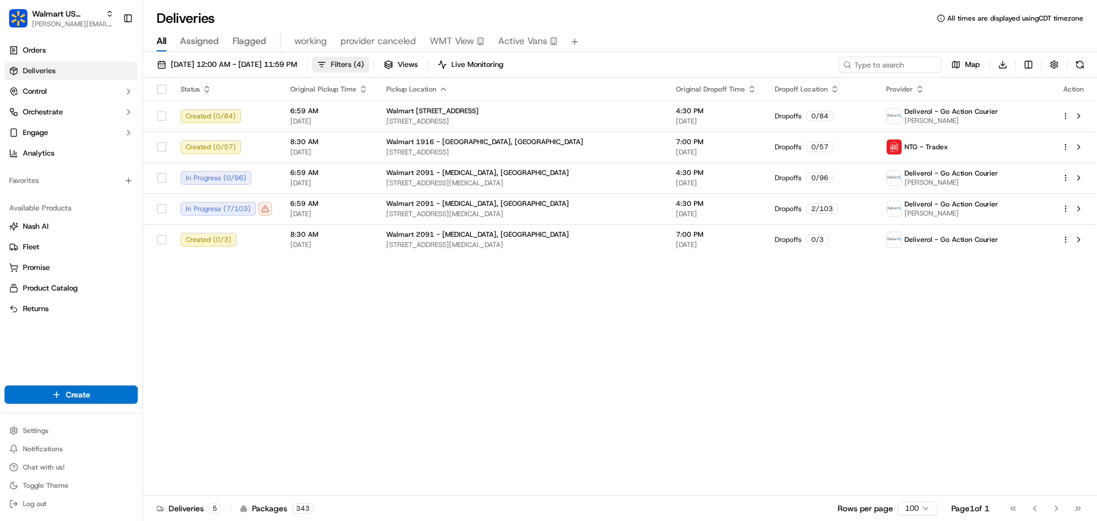
click at [364, 65] on span "Filters ( 4 )" at bounding box center [347, 64] width 33 height 10
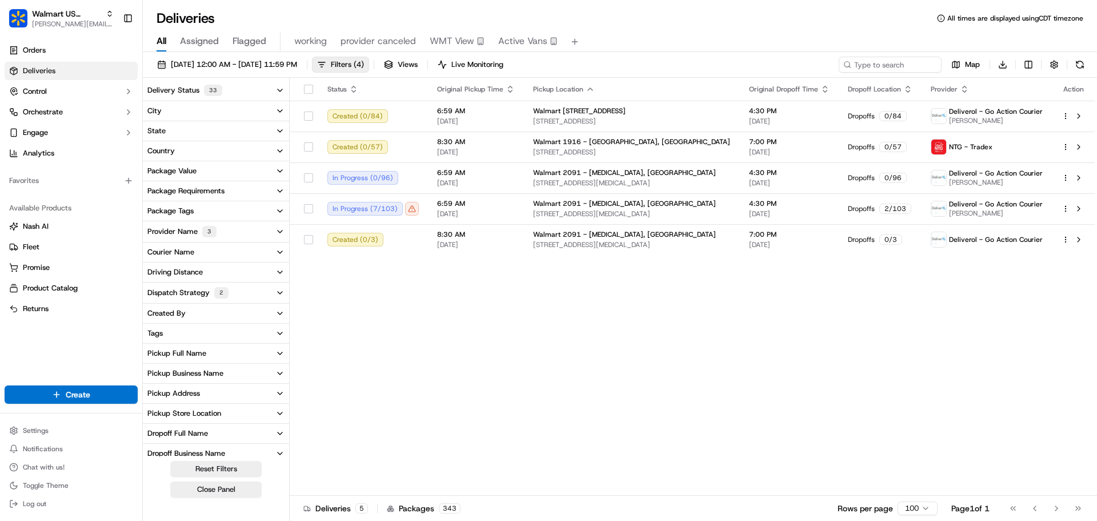
click at [220, 469] on button "Reset Filters" at bounding box center [215, 469] width 91 height 16
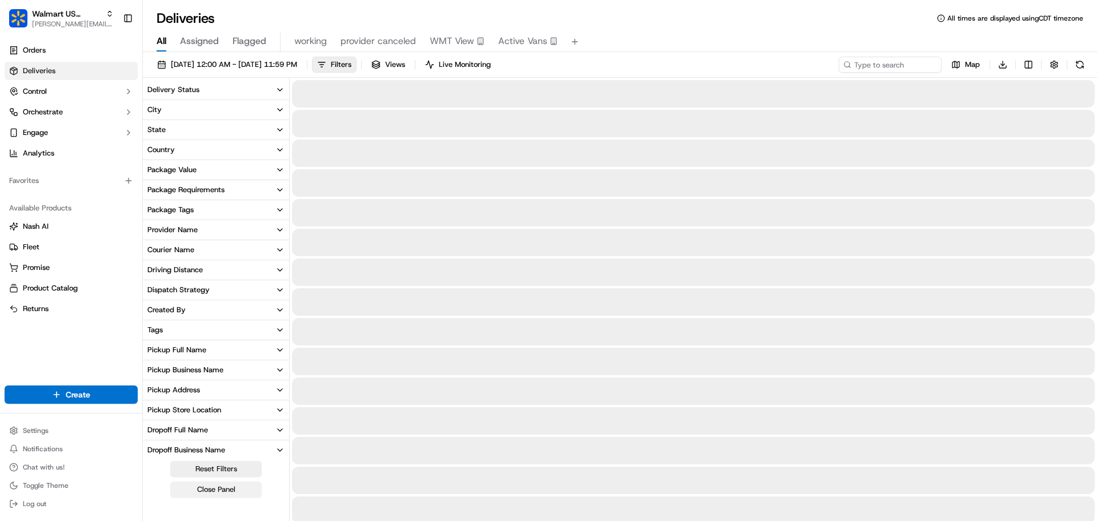
click at [201, 488] on button "Close Panel" at bounding box center [215, 489] width 91 height 16
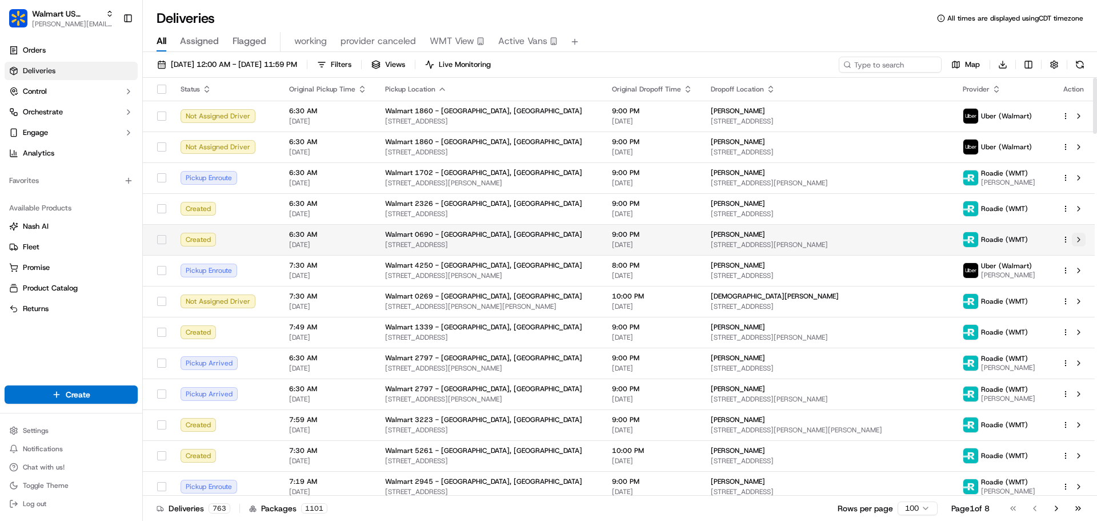
click at [1078, 240] on button at bounding box center [1079, 240] width 14 height 14
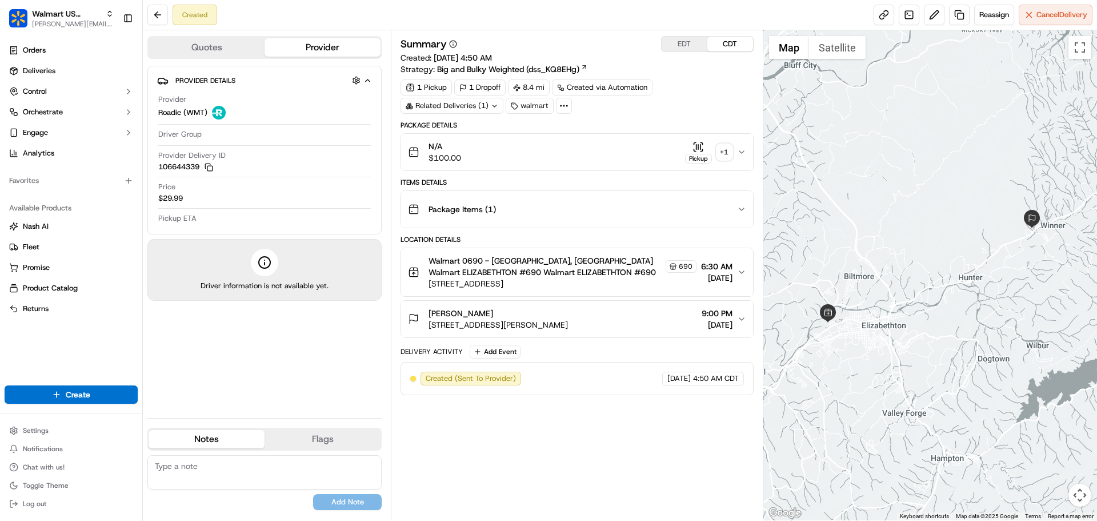
click at [519, 214] on div "Package Items ( 1 )" at bounding box center [572, 209] width 329 height 23
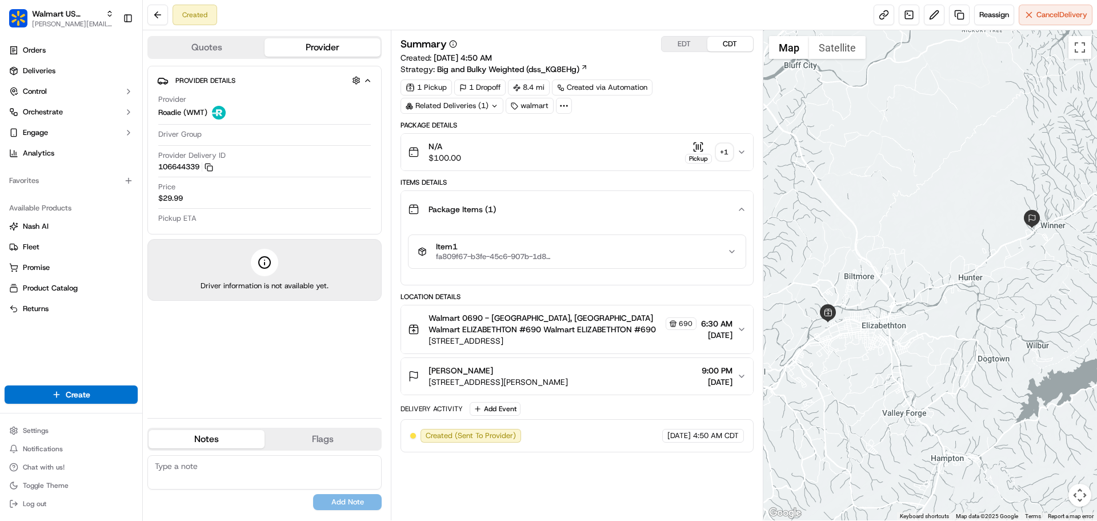
click at [523, 257] on span "fa809f67-b3fe-45c6-907b-1d8d57396a71" at bounding box center [493, 256] width 114 height 9
